Goal: Transaction & Acquisition: Purchase product/service

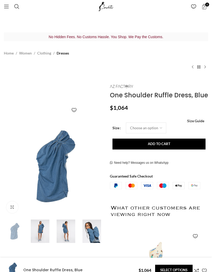
scroll to position [7, 0]
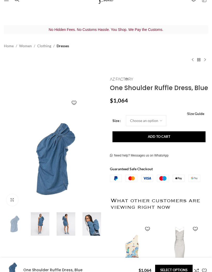
click at [70, 224] on img at bounding box center [65, 223] width 23 height 23
click at [67, 221] on img at bounding box center [65, 223] width 23 height 23
click at [43, 222] on img at bounding box center [39, 223] width 23 height 23
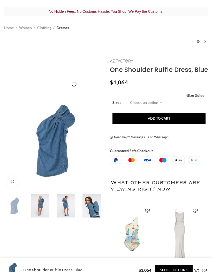
scroll to position [0, 114]
click at [92, 206] on img at bounding box center [91, 205] width 23 height 23
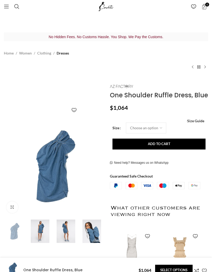
click at [41, 227] on img at bounding box center [39, 230] width 23 height 23
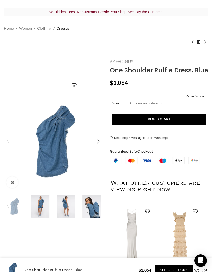
scroll to position [0, 57]
click at [71, 205] on img "3 / 5" at bounding box center [65, 205] width 23 height 23
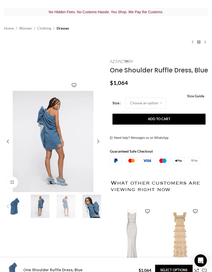
scroll to position [0, 114]
click at [98, 139] on div "Next slide" at bounding box center [98, 141] width 10 height 10
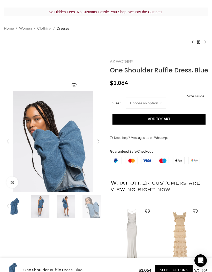
click at [9, 138] on div "Previous slide" at bounding box center [8, 141] width 10 height 10
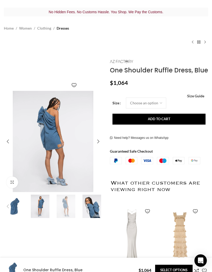
click at [5, 144] on div "Previous slide" at bounding box center [8, 141] width 10 height 10
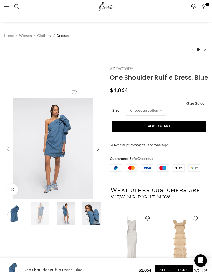
scroll to position [0, 0]
